Goal: Book appointment/travel/reservation

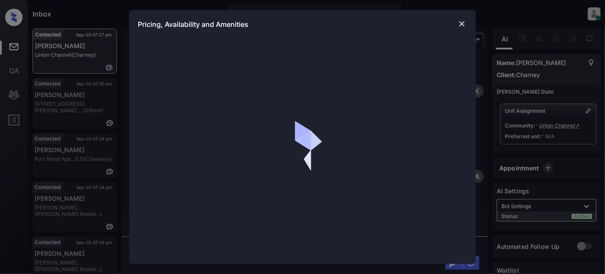
scroll to position [4498, 0]
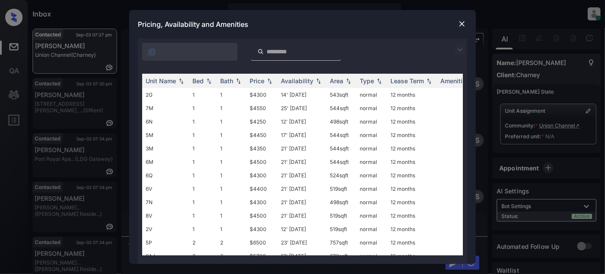
click at [459, 41] on div at bounding box center [302, 50] width 329 height 22
click at [456, 49] on img at bounding box center [459, 50] width 10 height 10
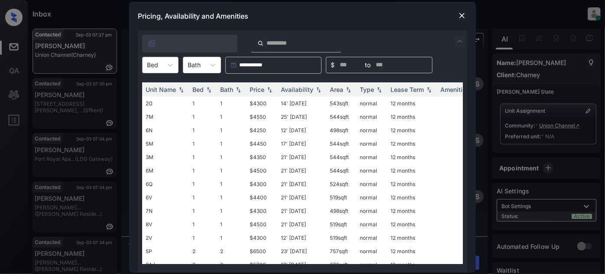
click at [147, 64] on input "text" at bounding box center [148, 64] width 2 height 7
click at [159, 87] on div "1" at bounding box center [160, 86] width 36 height 16
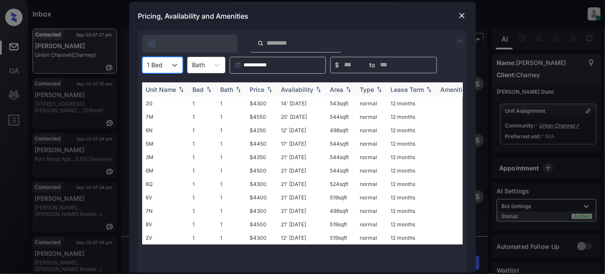
click at [262, 89] on div "Price" at bounding box center [256, 89] width 15 height 7
click at [295, 102] on td "12' Aug 25" at bounding box center [301, 103] width 49 height 13
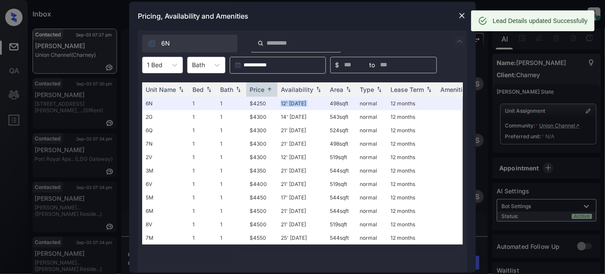
click at [460, 16] on img at bounding box center [461, 15] width 9 height 9
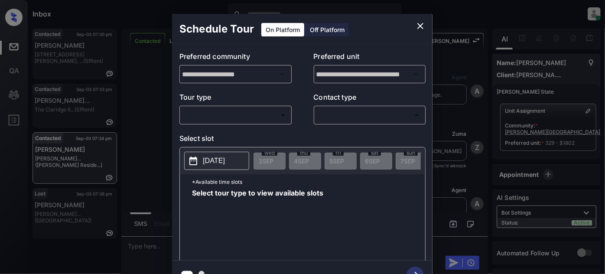
click at [244, 109] on body "Inbox [PERSON_NAME] Online Set yourself offline Set yourself on break Profile S…" at bounding box center [302, 137] width 605 height 274
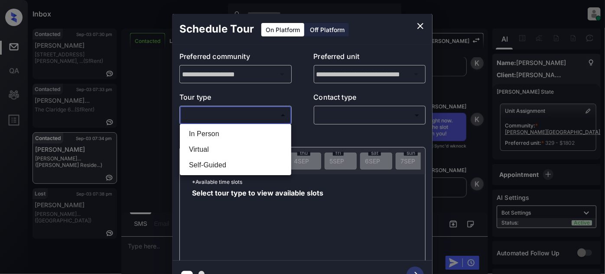
click at [229, 129] on li "In Person" at bounding box center [235, 134] width 107 height 16
type input "********"
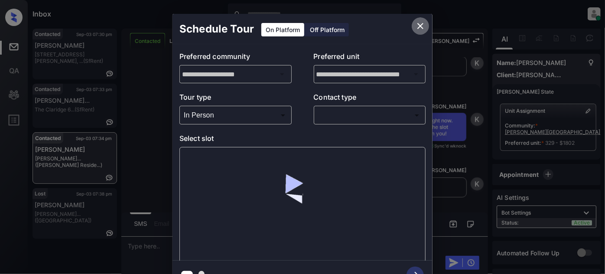
click at [420, 21] on icon "close" at bounding box center [420, 26] width 10 height 10
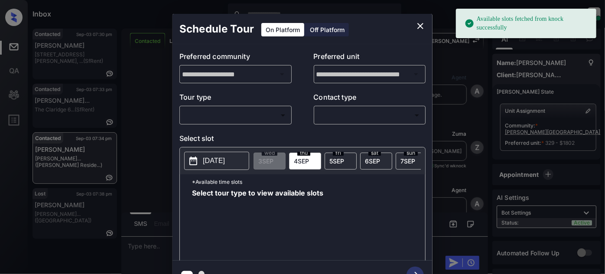
scroll to position [2834, 0]
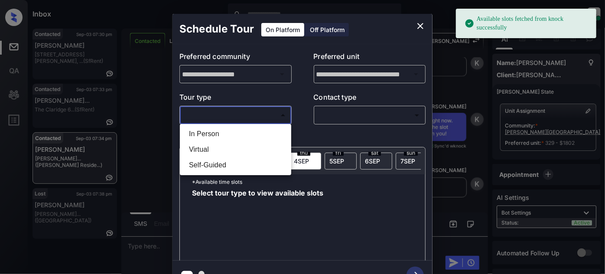
click at [250, 113] on body "Available slots fetched from knock successfully Inbox Juan Carlos Manantan Onli…" at bounding box center [302, 137] width 605 height 274
click at [236, 125] on ul "In Person Virtual Self-Guided" at bounding box center [235, 149] width 111 height 51
click at [257, 132] on li "In Person" at bounding box center [235, 134] width 107 height 16
type input "********"
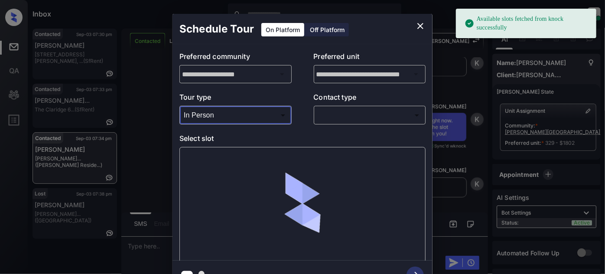
click at [352, 108] on body "Available slots fetched from knock successfully Inbox Juan Carlos Manantan Onli…" at bounding box center [302, 137] width 605 height 274
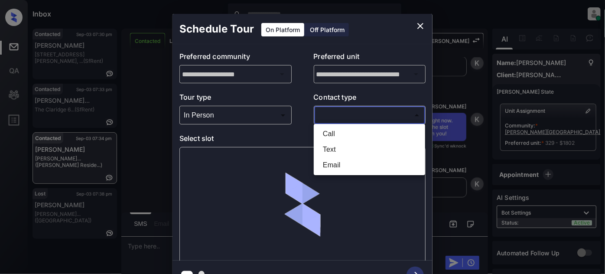
click at [335, 144] on li "Text" at bounding box center [369, 150] width 107 height 16
type input "****"
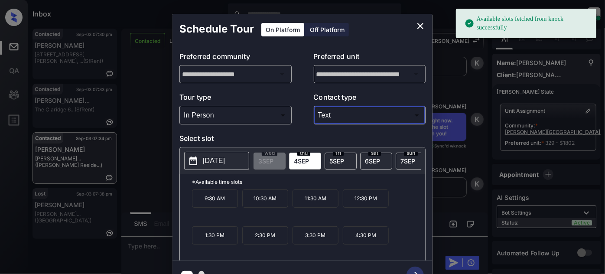
click at [217, 156] on p "[DATE]" at bounding box center [214, 160] width 22 height 10
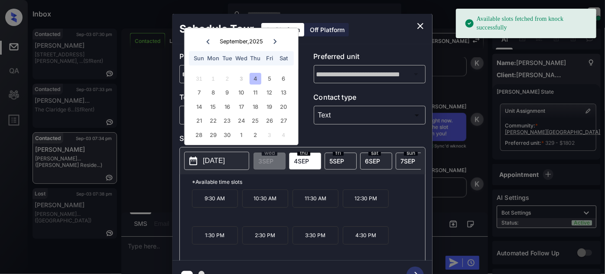
click at [366, 153] on div "sat 6 SEP" at bounding box center [376, 160] width 32 height 17
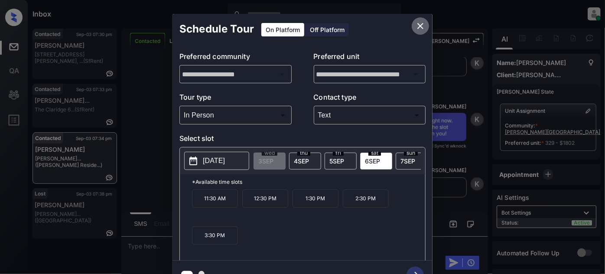
click at [418, 23] on icon "close" at bounding box center [420, 26] width 10 height 10
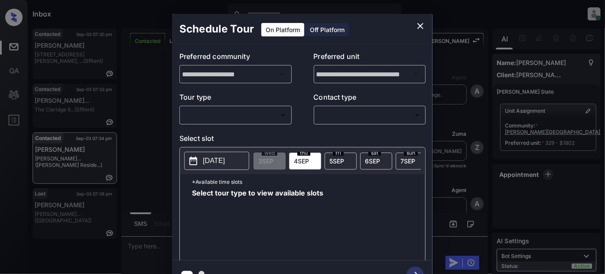
scroll to position [3503, 0]
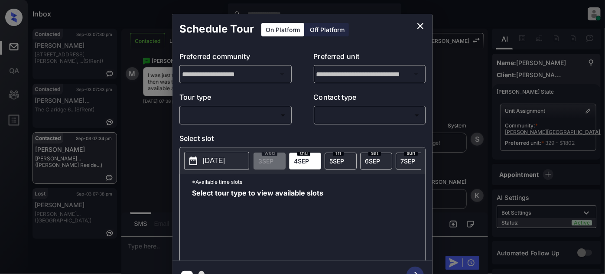
click at [268, 115] on body "Inbox Juan Carlos Manantan Online Set yourself offline Set yourself on break Pr…" at bounding box center [302, 137] width 605 height 274
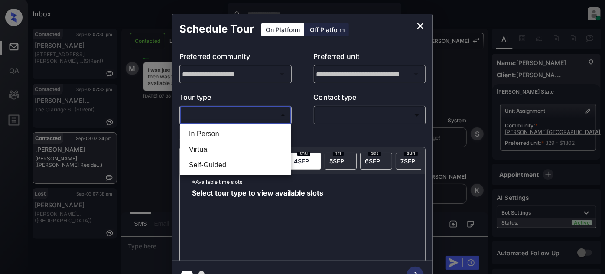
click at [218, 139] on li "In Person" at bounding box center [235, 134] width 107 height 16
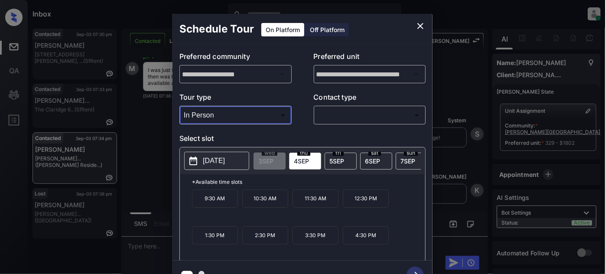
type input "********"
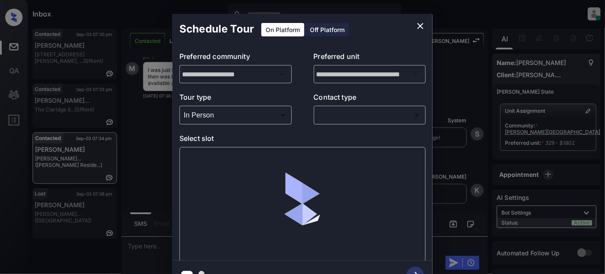
click at [314, 110] on div "​ ​" at bounding box center [370, 115] width 112 height 19
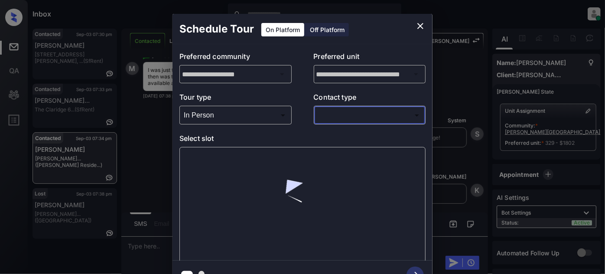
click at [333, 119] on body "Inbox Juan Carlos Manantan Online Set yourself offline Set yourself on break Pr…" at bounding box center [302, 137] width 605 height 274
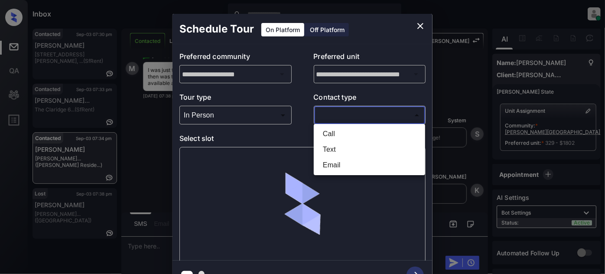
click at [322, 146] on li "Text" at bounding box center [369, 150] width 107 height 16
type input "****"
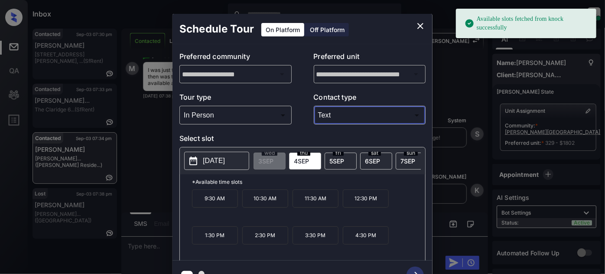
click at [206, 160] on p "2025-09-04" at bounding box center [214, 160] width 22 height 10
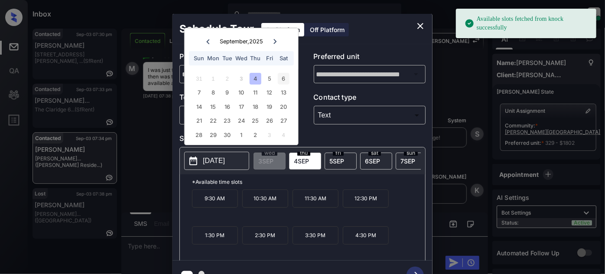
click at [283, 80] on div "6" at bounding box center [284, 79] width 12 height 12
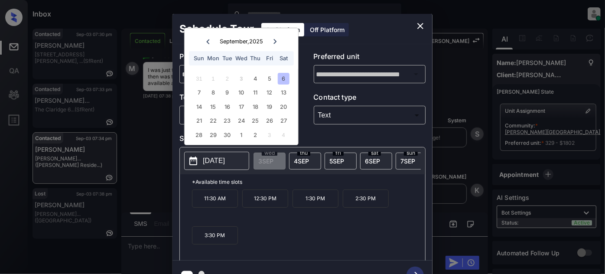
click at [216, 200] on p "11:30 AM" at bounding box center [215, 198] width 46 height 18
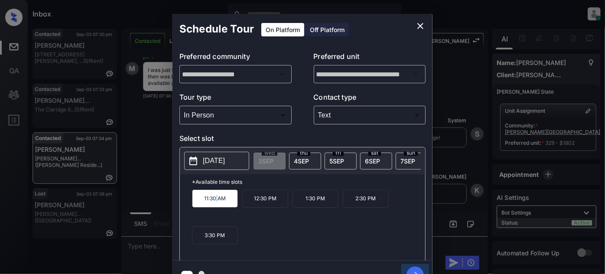
click at [413, 268] on icon "button" at bounding box center [414, 274] width 17 height 17
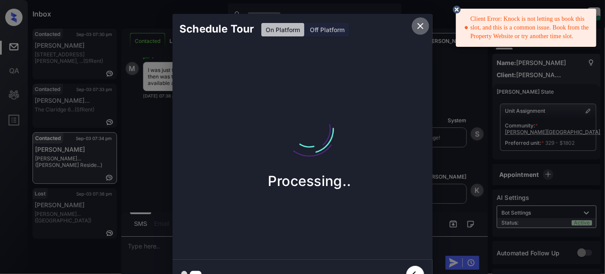
click at [422, 26] on icon "close" at bounding box center [420, 26] width 10 height 10
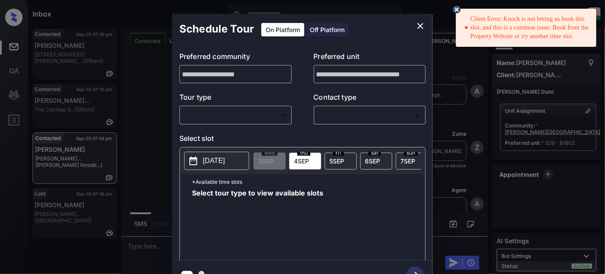
scroll to position [3561, 0]
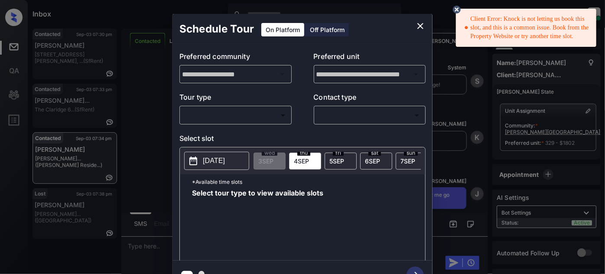
click at [238, 111] on body "Client Error: Knock is not letting us book this slot, and this is a common issu…" at bounding box center [302, 137] width 605 height 274
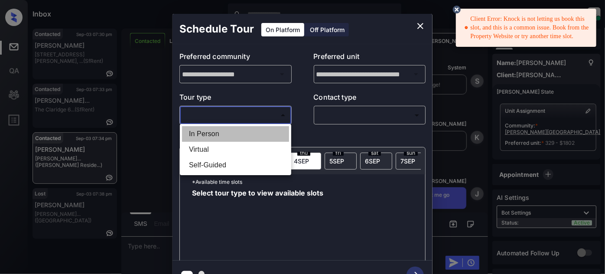
drag, startPoint x: 210, startPoint y: 134, endPoint x: 245, endPoint y: 135, distance: 34.2
click at [210, 134] on li "In Person" at bounding box center [235, 134] width 107 height 16
type input "********"
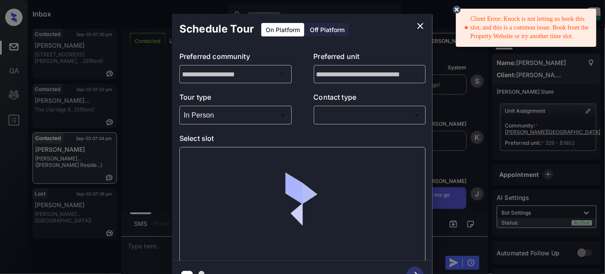
drag, startPoint x: 320, startPoint y: 123, endPoint x: 327, endPoint y: 116, distance: 8.9
click at [321, 121] on div "​ ​" at bounding box center [370, 115] width 112 height 19
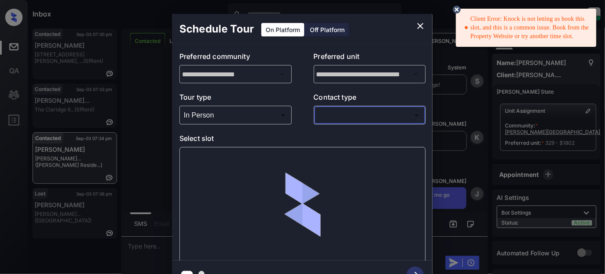
click at [327, 116] on body "Client Error: Knock is not letting us book this slot, and this is a common issu…" at bounding box center [302, 137] width 605 height 274
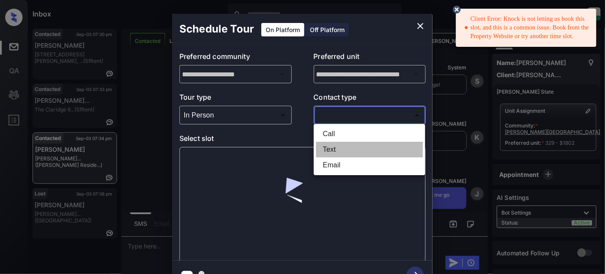
click at [325, 151] on li "Text" at bounding box center [369, 150] width 107 height 16
type input "****"
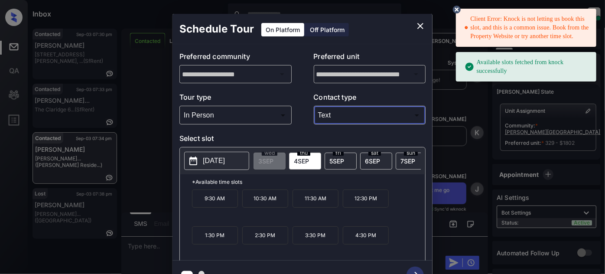
click at [371, 158] on span "[DATE]" at bounding box center [372, 160] width 15 height 7
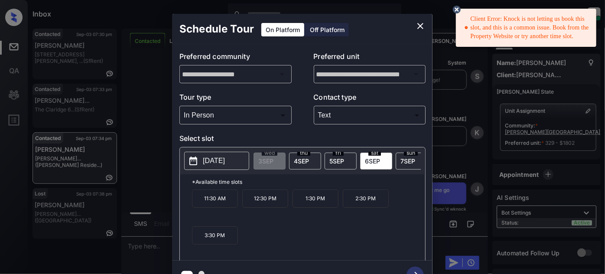
click at [269, 198] on p "12:30 PM" at bounding box center [265, 198] width 46 height 18
click at [419, 270] on icon "button" at bounding box center [414, 274] width 17 height 17
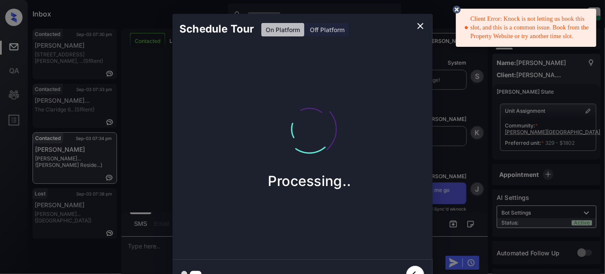
click at [457, 8] on circle at bounding box center [456, 9] width 5 height 5
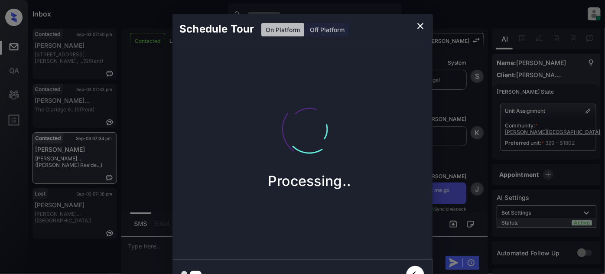
click at [421, 27] on icon "close" at bounding box center [420, 26] width 6 height 6
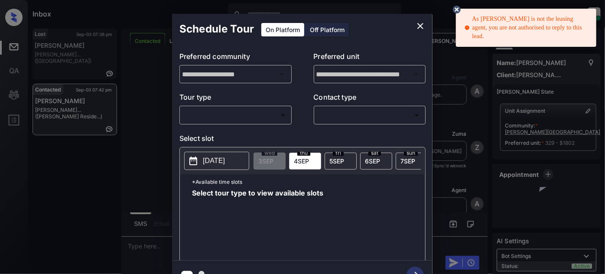
scroll to position [47, 0]
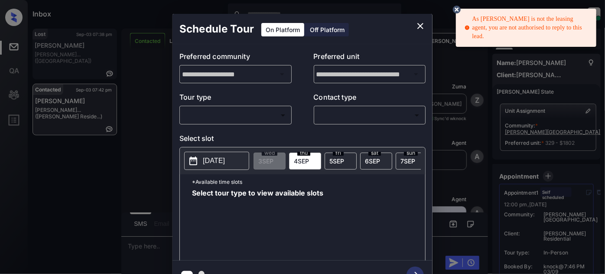
click at [322, 27] on div "Off Platform" at bounding box center [326, 29] width 43 height 13
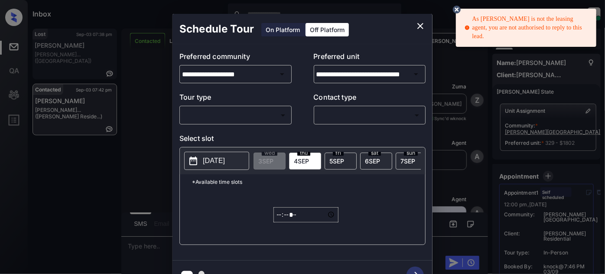
click at [287, 29] on div "On Platform" at bounding box center [282, 29] width 43 height 13
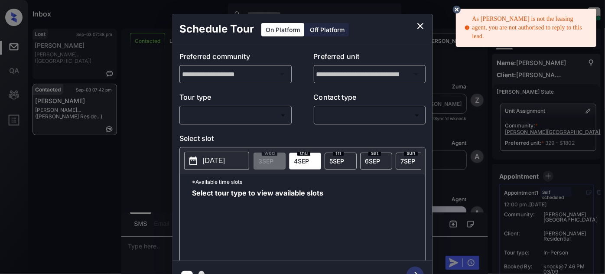
click at [330, 30] on div "Off Platform" at bounding box center [326, 29] width 43 height 13
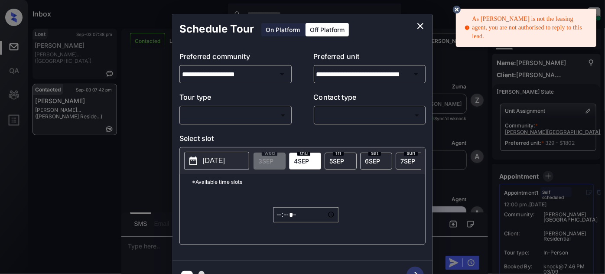
click at [258, 109] on body "As [PERSON_NAME] is not the leasing agent, you are not authorised to reply to t…" at bounding box center [302, 137] width 605 height 274
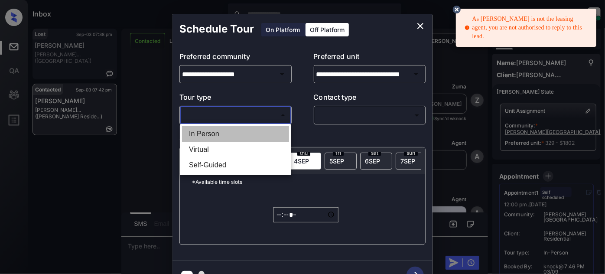
click at [220, 137] on li "In Person" at bounding box center [235, 134] width 107 height 16
type input "********"
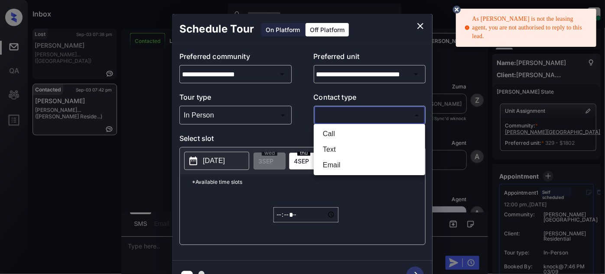
click at [336, 108] on body "As [PERSON_NAME] is not the leasing agent, you are not authorised to reply to t…" at bounding box center [302, 137] width 605 height 274
click at [321, 149] on li "Text" at bounding box center [369, 150] width 107 height 16
type input "****"
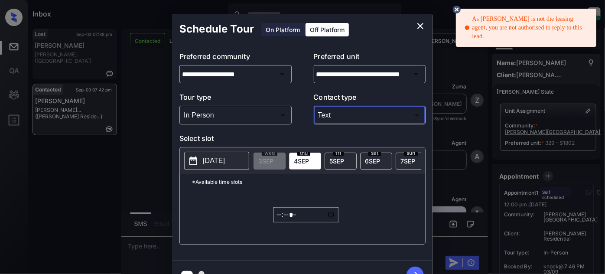
click at [225, 162] on p "[DATE]" at bounding box center [214, 160] width 22 height 10
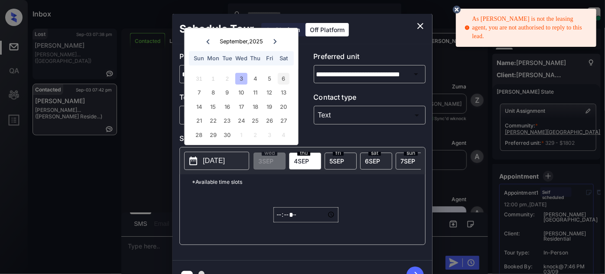
click at [287, 79] on div "6" at bounding box center [284, 79] width 12 height 12
type input "**********"
click at [369, 157] on span "[DATE]" at bounding box center [372, 160] width 15 height 7
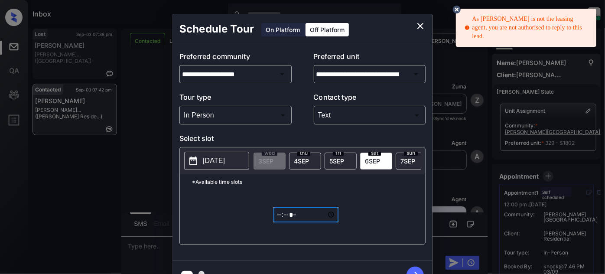
click at [278, 216] on input "*****" at bounding box center [305, 214] width 65 height 15
type input "*****"
click at [413, 271] on icon "button" at bounding box center [414, 274] width 17 height 17
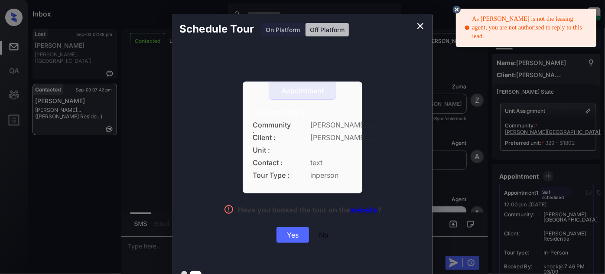
click at [292, 233] on div "Yes" at bounding box center [292, 235] width 32 height 16
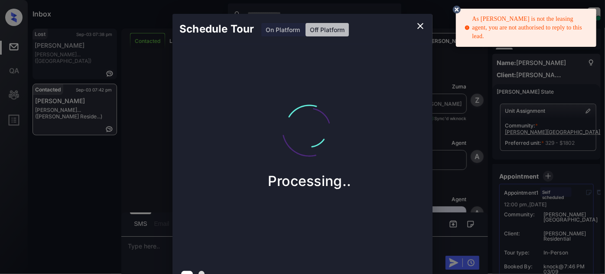
click at [425, 30] on button "close" at bounding box center [419, 25] width 17 height 17
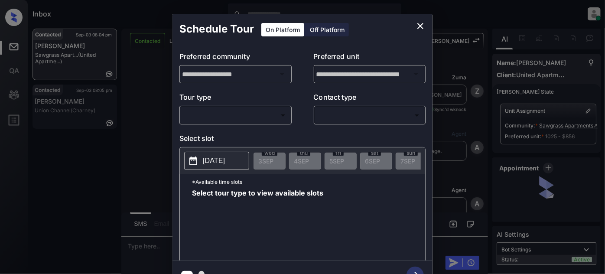
scroll to position [1738, 0]
click at [271, 118] on body "Inbox Juan Carlos Manantan Online Set yourself offline Set yourself on break Pr…" at bounding box center [302, 137] width 605 height 274
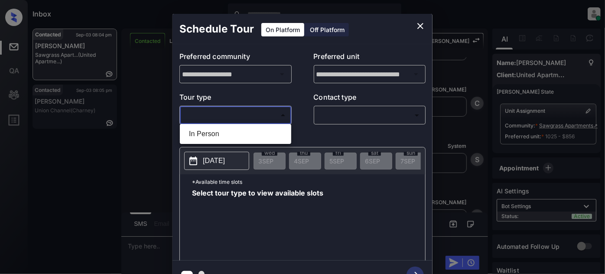
click at [237, 131] on li "In Person" at bounding box center [235, 134] width 107 height 16
type input "********"
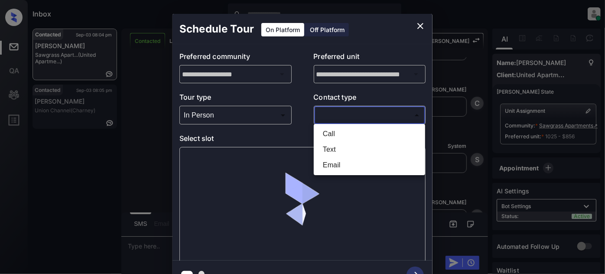
click at [361, 114] on body "Inbox Juan Carlos Manantan Online Set yourself offline Set yourself on break Pr…" at bounding box center [302, 137] width 605 height 274
click at [336, 151] on li "Text" at bounding box center [369, 150] width 107 height 16
type input "****"
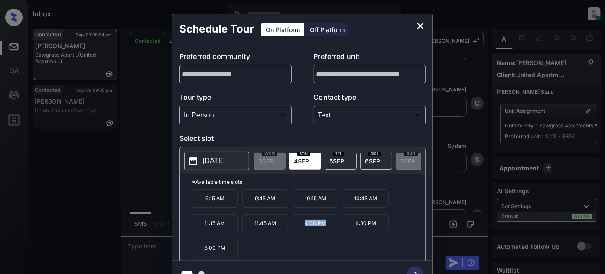
drag, startPoint x: 301, startPoint y: 229, endPoint x: 337, endPoint y: 223, distance: 36.4
click at [331, 230] on p "4:00 PM" at bounding box center [315, 223] width 46 height 18
copy p "4:00 PM"
click at [423, 26] on icon "close" at bounding box center [420, 26] width 10 height 10
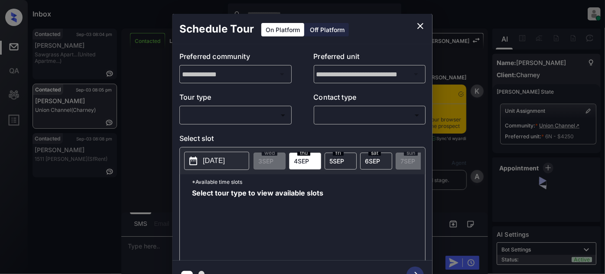
scroll to position [511, 0]
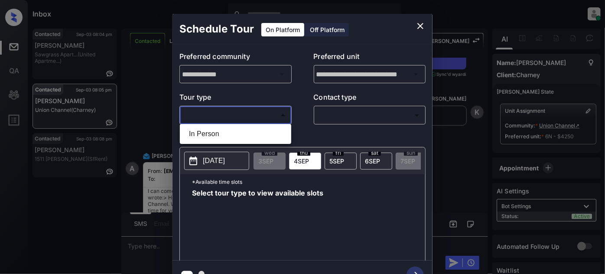
click at [221, 117] on body "Inbox [PERSON_NAME] Online Set yourself offline Set yourself on break Profile S…" at bounding box center [302, 137] width 605 height 274
click at [207, 136] on li "In Person" at bounding box center [235, 134] width 107 height 16
type input "********"
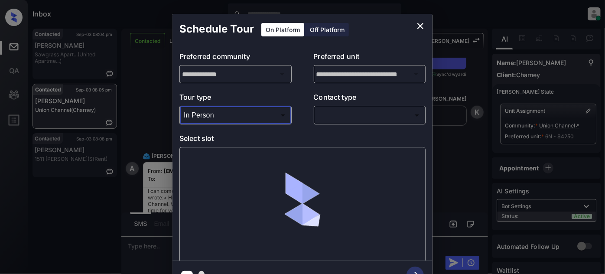
click at [352, 103] on p "Contact type" at bounding box center [370, 99] width 112 height 14
click at [335, 106] on div "​ ​" at bounding box center [370, 115] width 112 height 19
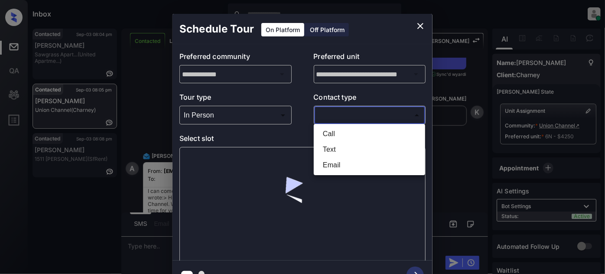
drag, startPoint x: 342, startPoint y: 115, endPoint x: 342, endPoint y: 129, distance: 14.3
click at [342, 116] on body "Inbox Juan Carlos Manantan Online Set yourself offline Set yourself on break Pr…" at bounding box center [302, 137] width 605 height 274
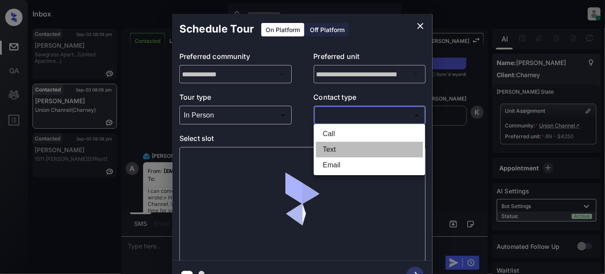
click at [342, 146] on li "Text" at bounding box center [369, 150] width 107 height 16
type input "****"
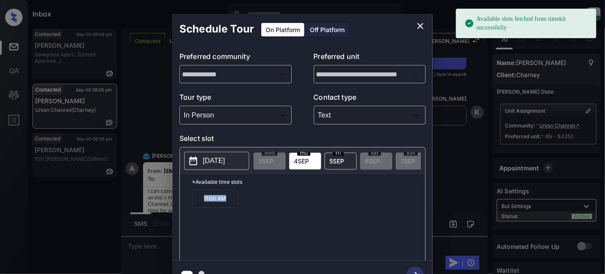
drag, startPoint x: 243, startPoint y: 202, endPoint x: 158, endPoint y: 213, distance: 86.0
click at [155, 214] on div "**********" at bounding box center [302, 152] width 605 height 304
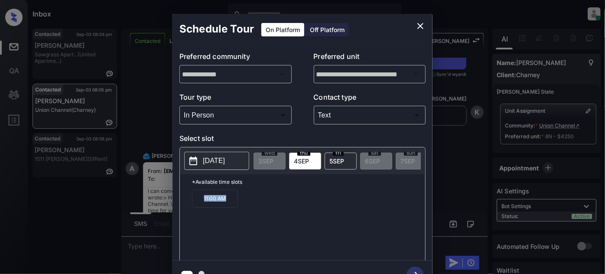
copy p "11:00 AM"
click at [420, 21] on icon "close" at bounding box center [420, 26] width 10 height 10
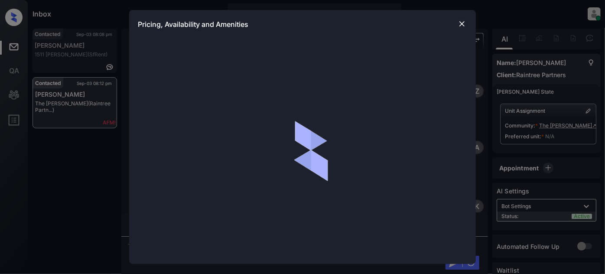
scroll to position [2582, 0]
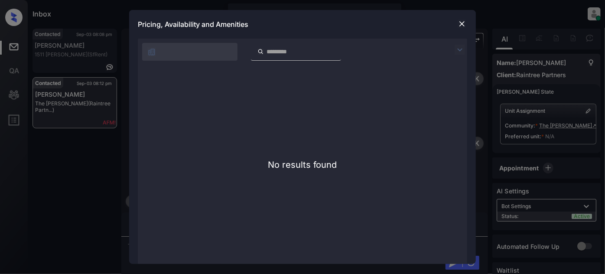
click at [457, 22] on img at bounding box center [461, 23] width 9 height 9
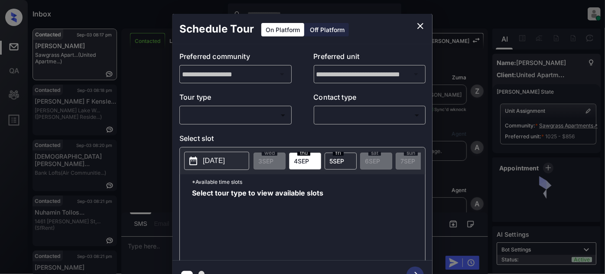
scroll to position [15, 0]
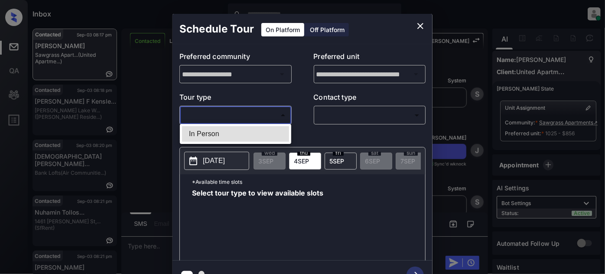
click at [258, 115] on body "Inbox [PERSON_NAME] Online Set yourself offline Set yourself on break Profile S…" at bounding box center [302, 137] width 605 height 274
click at [211, 134] on li "In Person" at bounding box center [235, 134] width 107 height 16
type input "********"
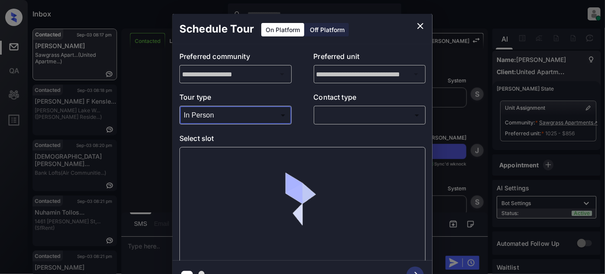
click at [350, 119] on body "Inbox [PERSON_NAME] Online Set yourself offline Set yourself on break Profile S…" at bounding box center [302, 137] width 605 height 274
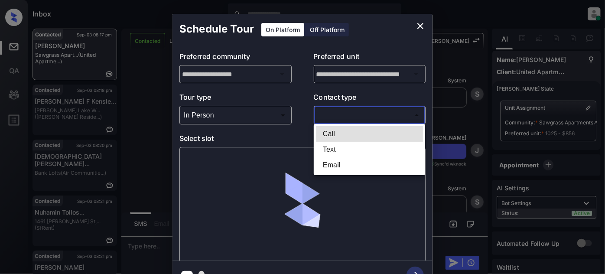
click at [325, 149] on li "Text" at bounding box center [369, 150] width 107 height 16
type input "****"
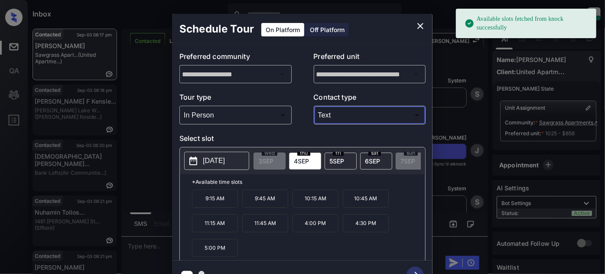
click at [315, 221] on p "4:00 PM" at bounding box center [315, 223] width 46 height 18
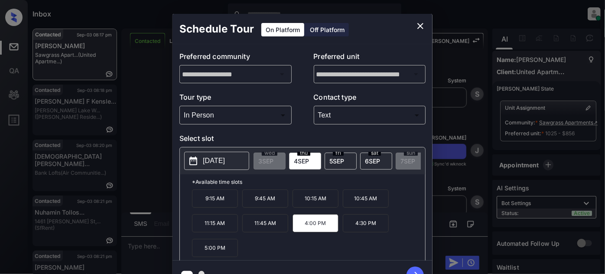
click at [414, 268] on icon "button" at bounding box center [414, 274] width 17 height 17
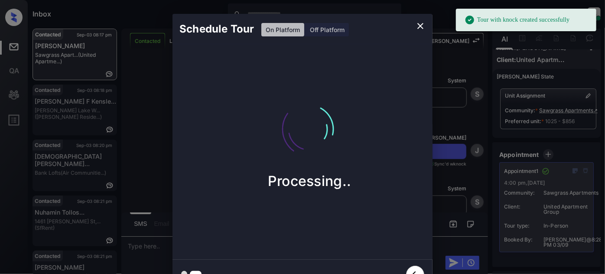
click at [418, 22] on icon "close" at bounding box center [420, 26] width 10 height 10
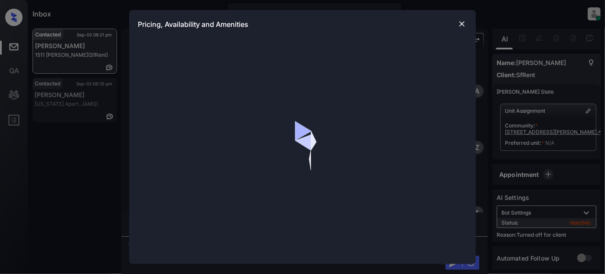
scroll to position [2573, 0]
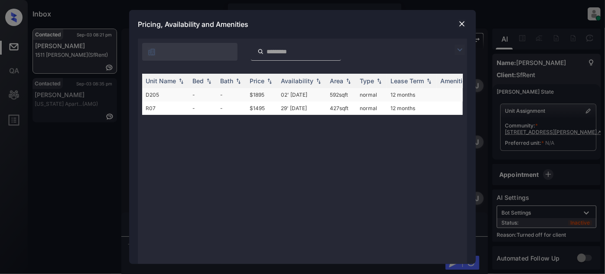
click at [284, 95] on td "02' [DATE]" at bounding box center [301, 94] width 49 height 13
click at [284, 95] on td "02' Sep 20" at bounding box center [301, 94] width 49 height 13
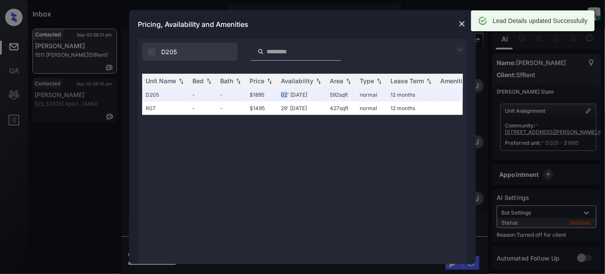
click at [462, 23] on img at bounding box center [461, 23] width 9 height 9
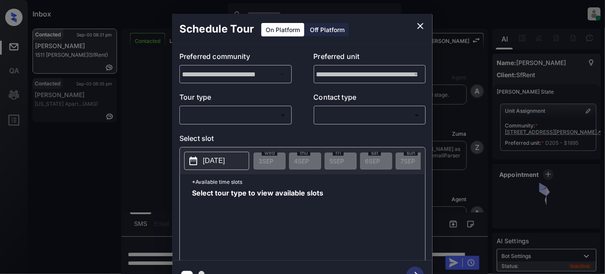
scroll to position [2573, 0]
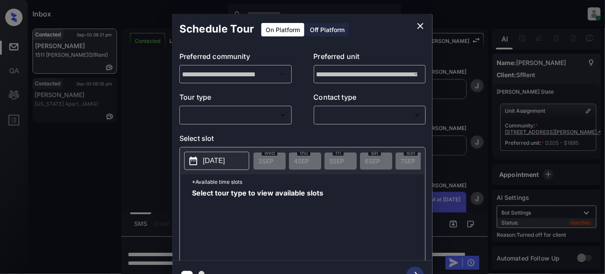
click at [321, 29] on div "Off Platform" at bounding box center [326, 29] width 43 height 13
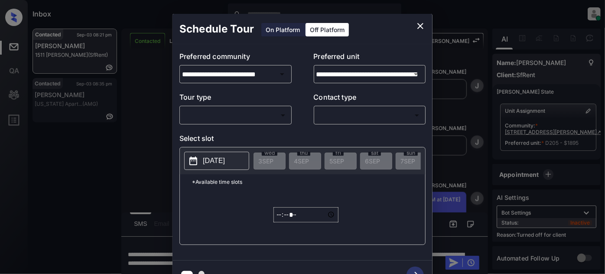
click at [246, 106] on div "​ ​" at bounding box center [235, 115] width 112 height 19
click at [226, 119] on body "Inbox [PERSON_NAME] Online Set yourself offline Set yourself on break Profile S…" at bounding box center [302, 137] width 605 height 274
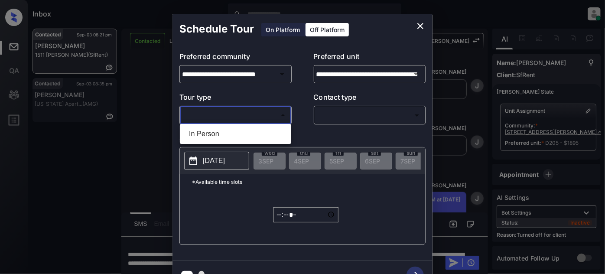
click at [213, 139] on li "In Person" at bounding box center [235, 134] width 107 height 16
type input "********"
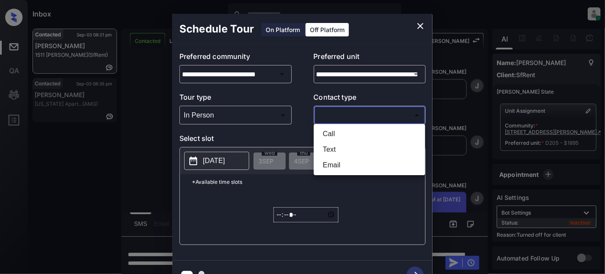
click at [372, 120] on body "Inbox Juan Carlos Manantan Online Set yourself offline Set yourself on break Pr…" at bounding box center [302, 137] width 605 height 274
click at [342, 149] on li "Text" at bounding box center [369, 150] width 107 height 16
type input "****"
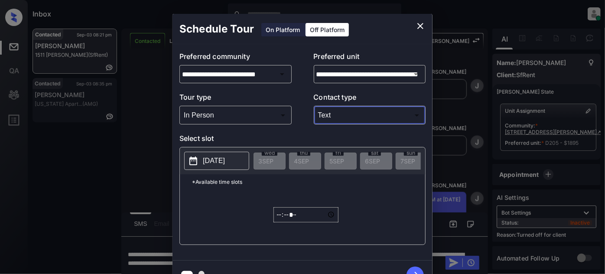
click at [193, 166] on button "[DATE]" at bounding box center [216, 161] width 65 height 18
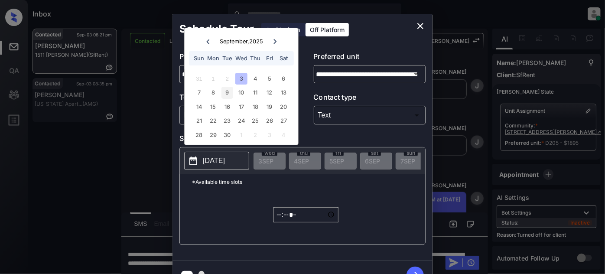
click at [227, 94] on div "9" at bounding box center [227, 93] width 12 height 12
click at [285, 218] on input "*****" at bounding box center [305, 214] width 65 height 15
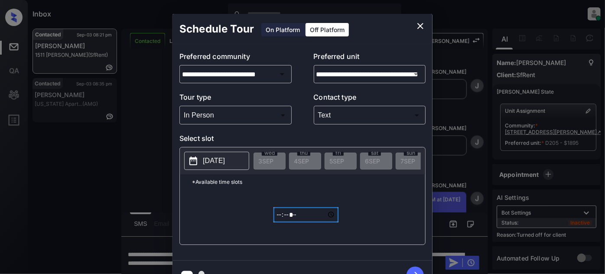
type input "*****"
click at [416, 265] on button "button" at bounding box center [415, 275] width 28 height 23
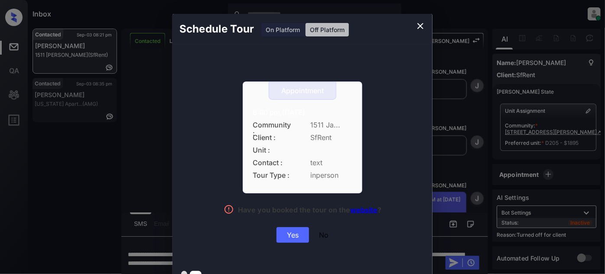
click at [286, 233] on div "Yes" at bounding box center [292, 235] width 32 height 16
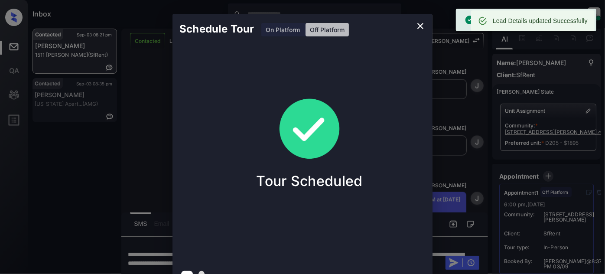
click at [418, 25] on icon "close" at bounding box center [420, 26] width 10 height 10
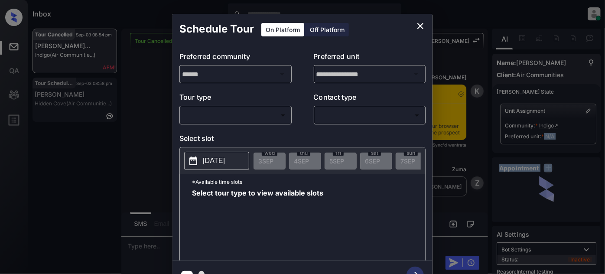
scroll to position [3735, 0]
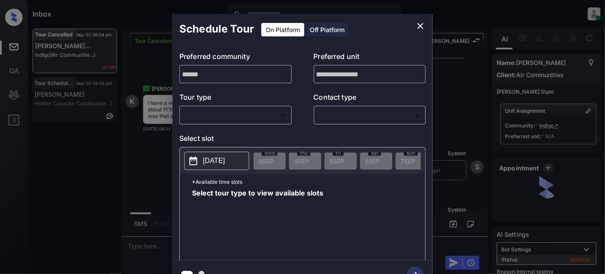
click at [226, 107] on div "​ ​" at bounding box center [235, 115] width 112 height 19
click at [226, 115] on body "Inbox [PERSON_NAME] Online Set yourself offline Set yourself on break Profile S…" at bounding box center [302, 137] width 605 height 274
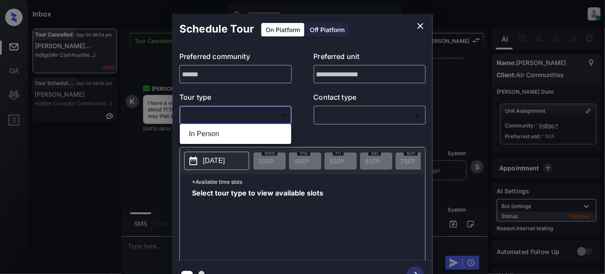
click at [419, 28] on div at bounding box center [302, 137] width 605 height 274
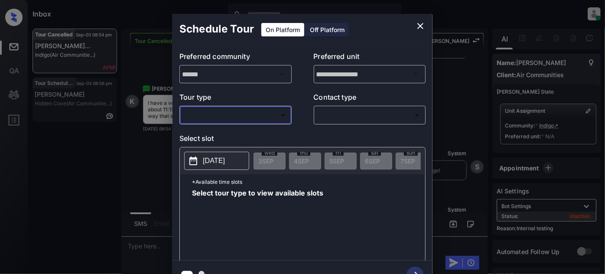
click at [419, 26] on icon "close" at bounding box center [420, 26] width 10 height 10
